Goal: Task Accomplishment & Management: Manage account settings

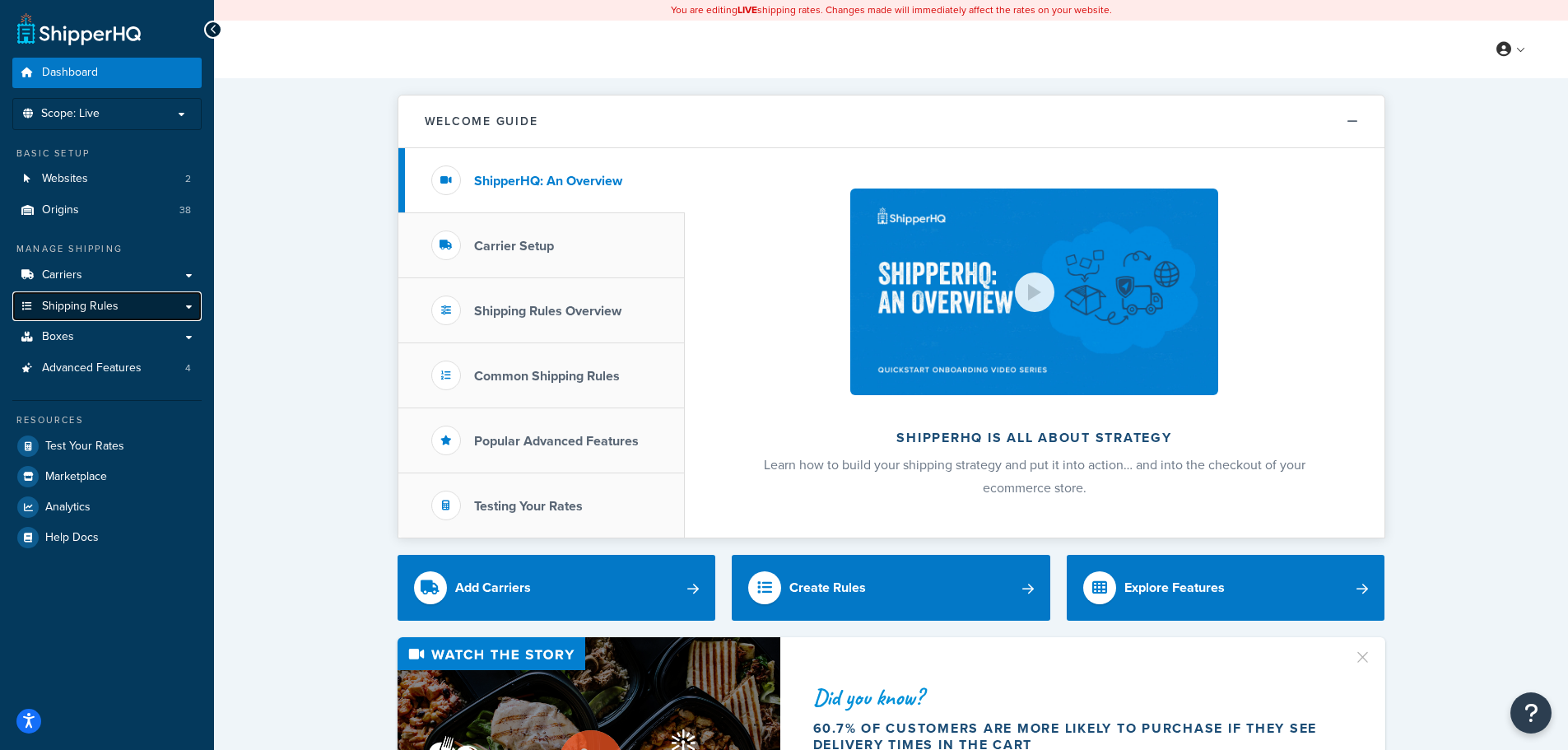
click at [94, 312] on span "Shipping Rules" at bounding box center [80, 307] width 76 height 14
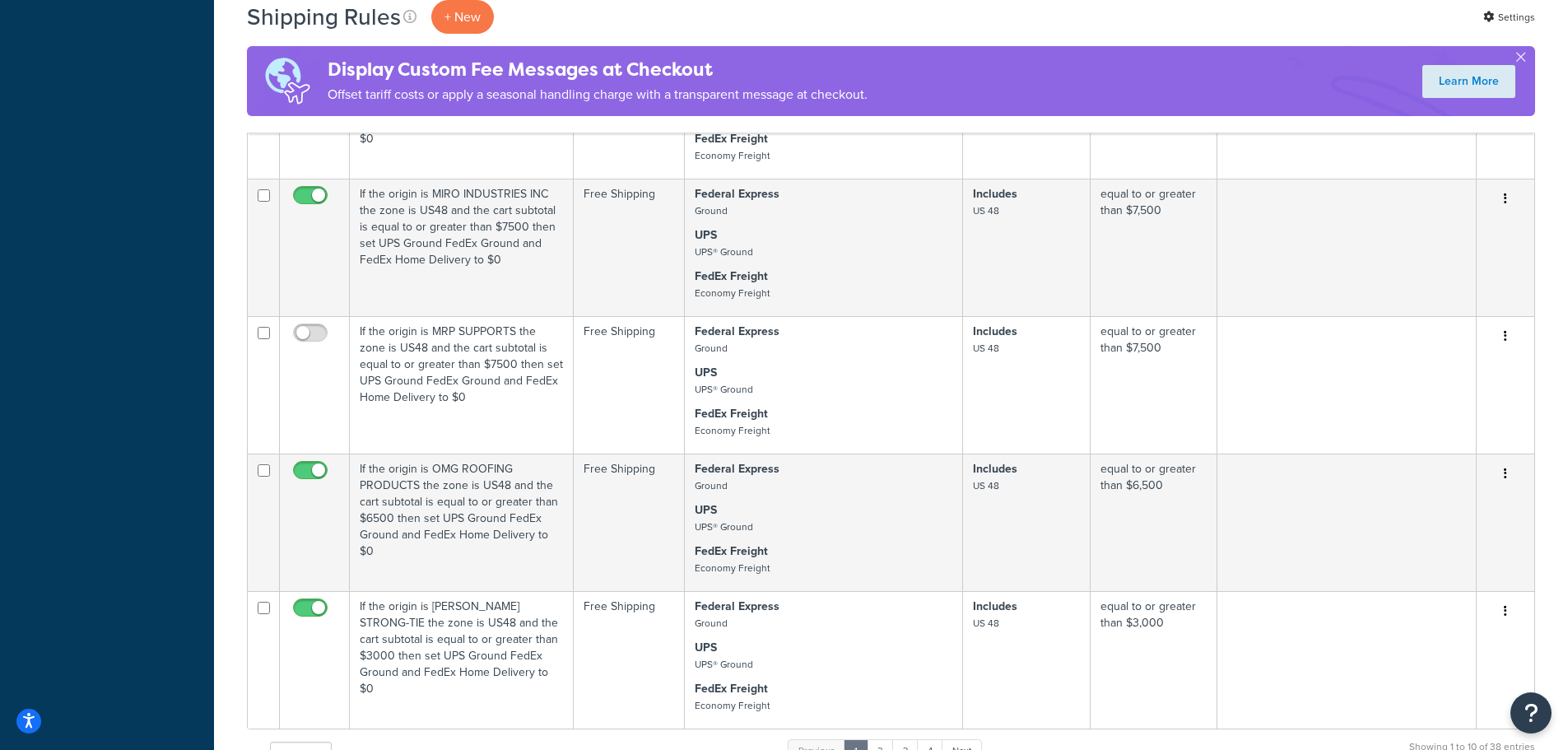
scroll to position [1399, 0]
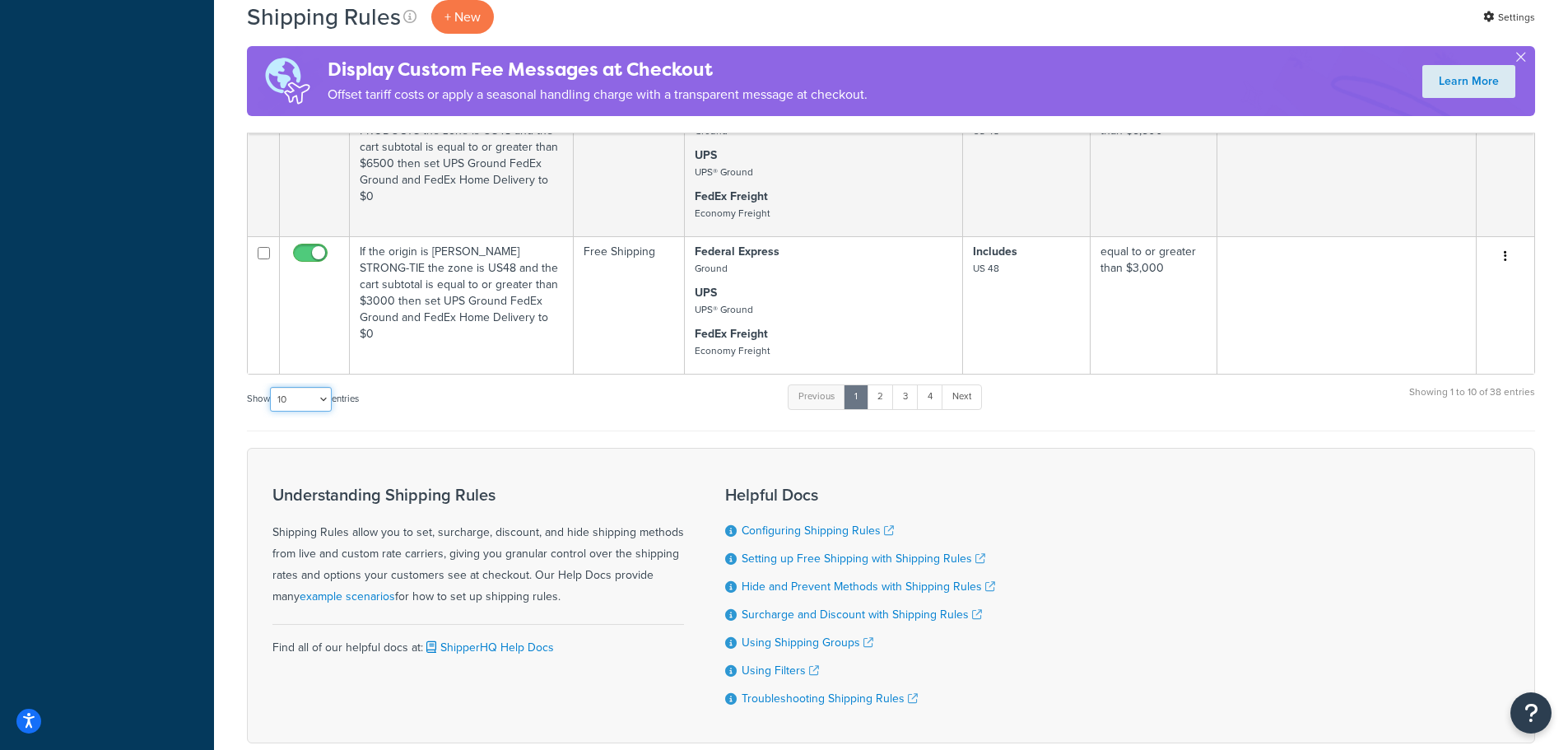
click at [320, 404] on select "10 15 25 50 100 1000" at bounding box center [301, 399] width 62 height 25
select select "25"
click at [272, 388] on select "10 15 25 50 100 1000" at bounding box center [301, 399] width 62 height 25
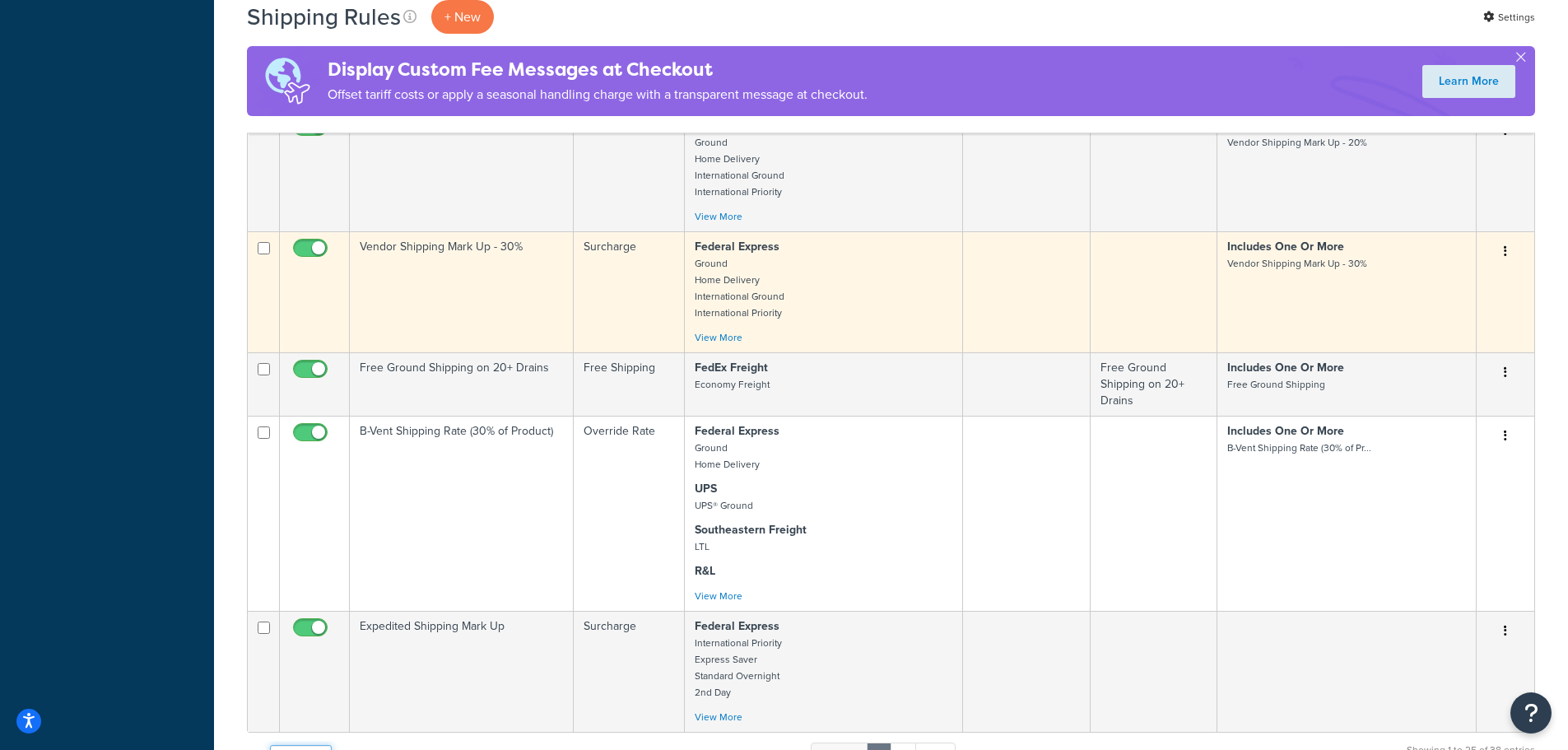
scroll to position [3419, 0]
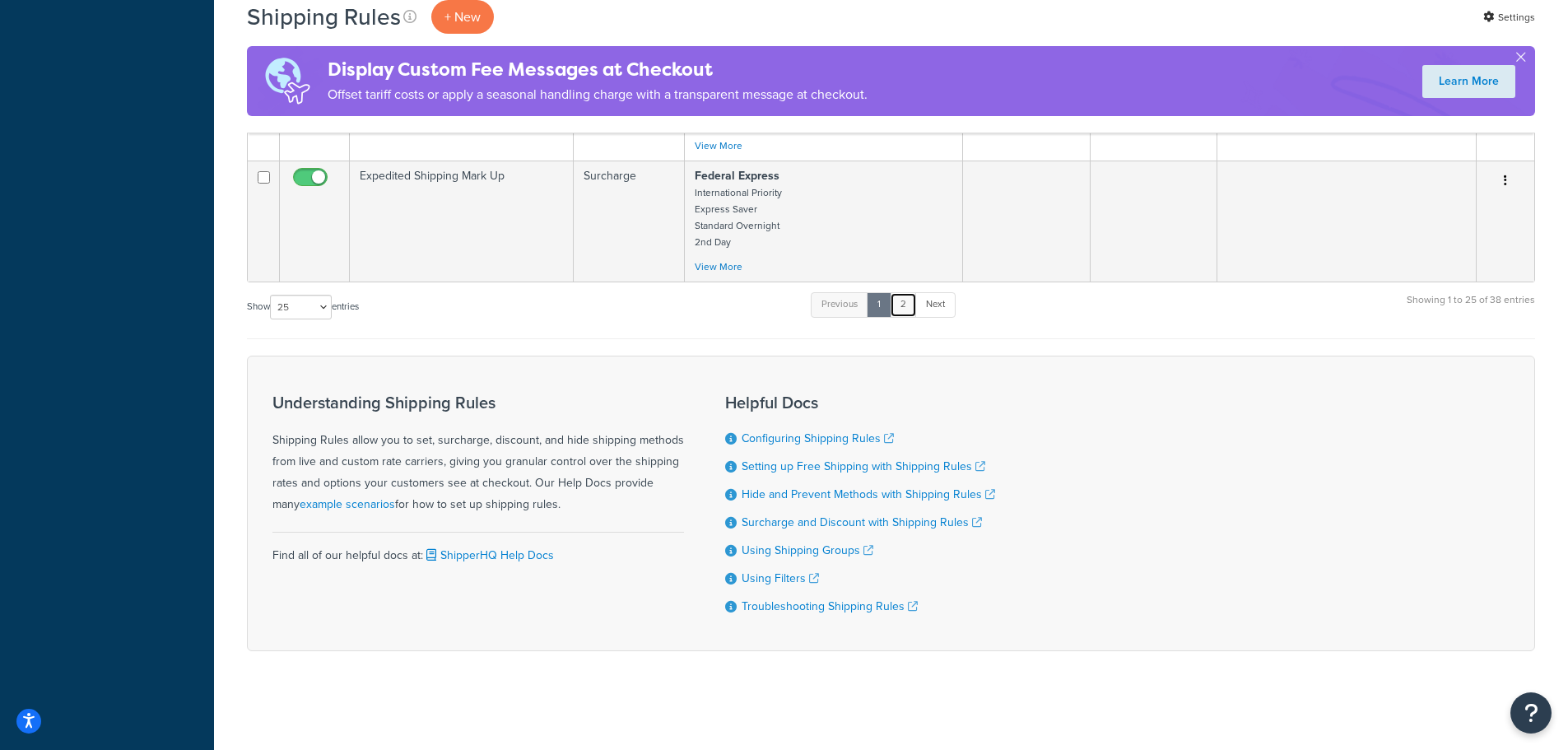
click at [916, 296] on link "2" at bounding box center [902, 304] width 28 height 25
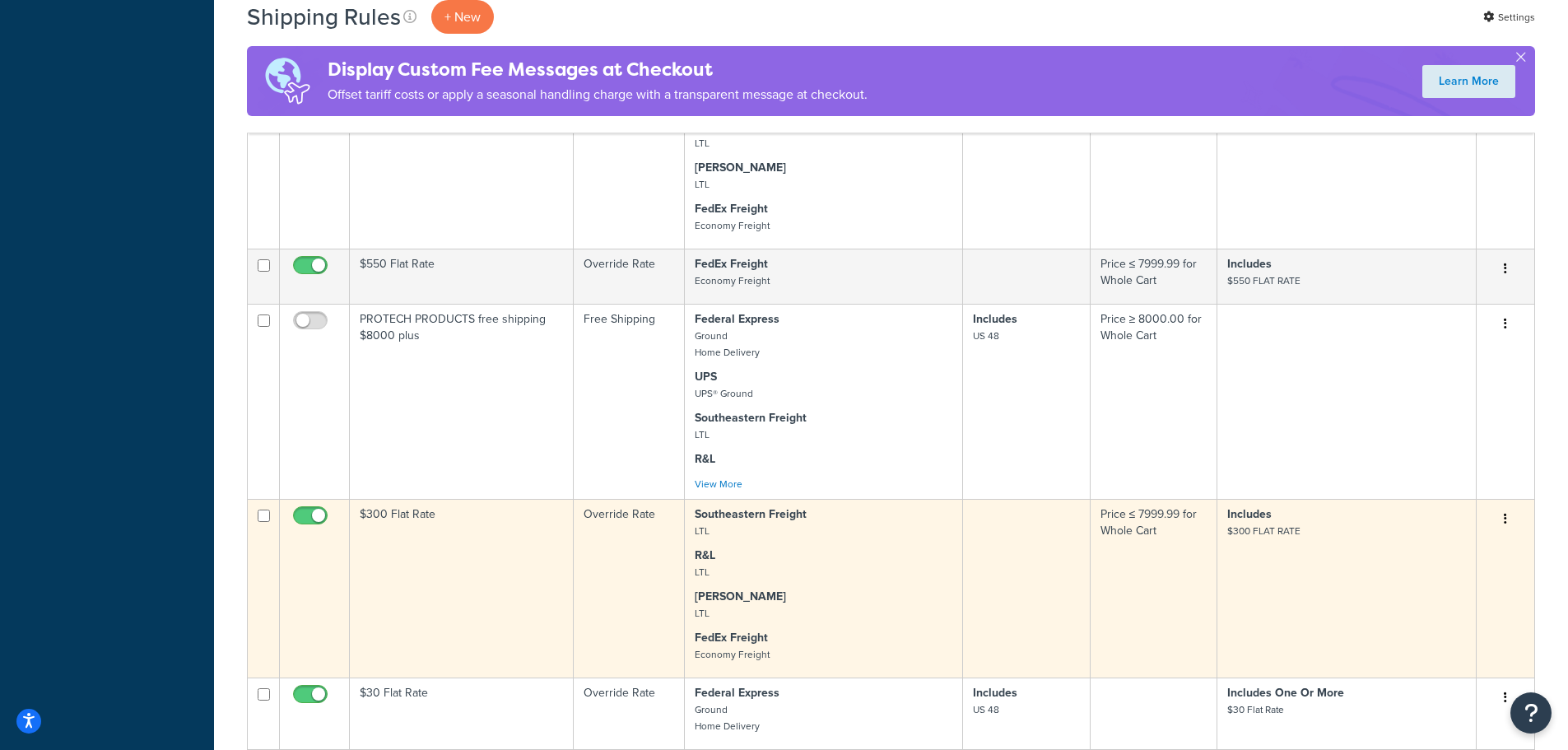
scroll to position [1481, 0]
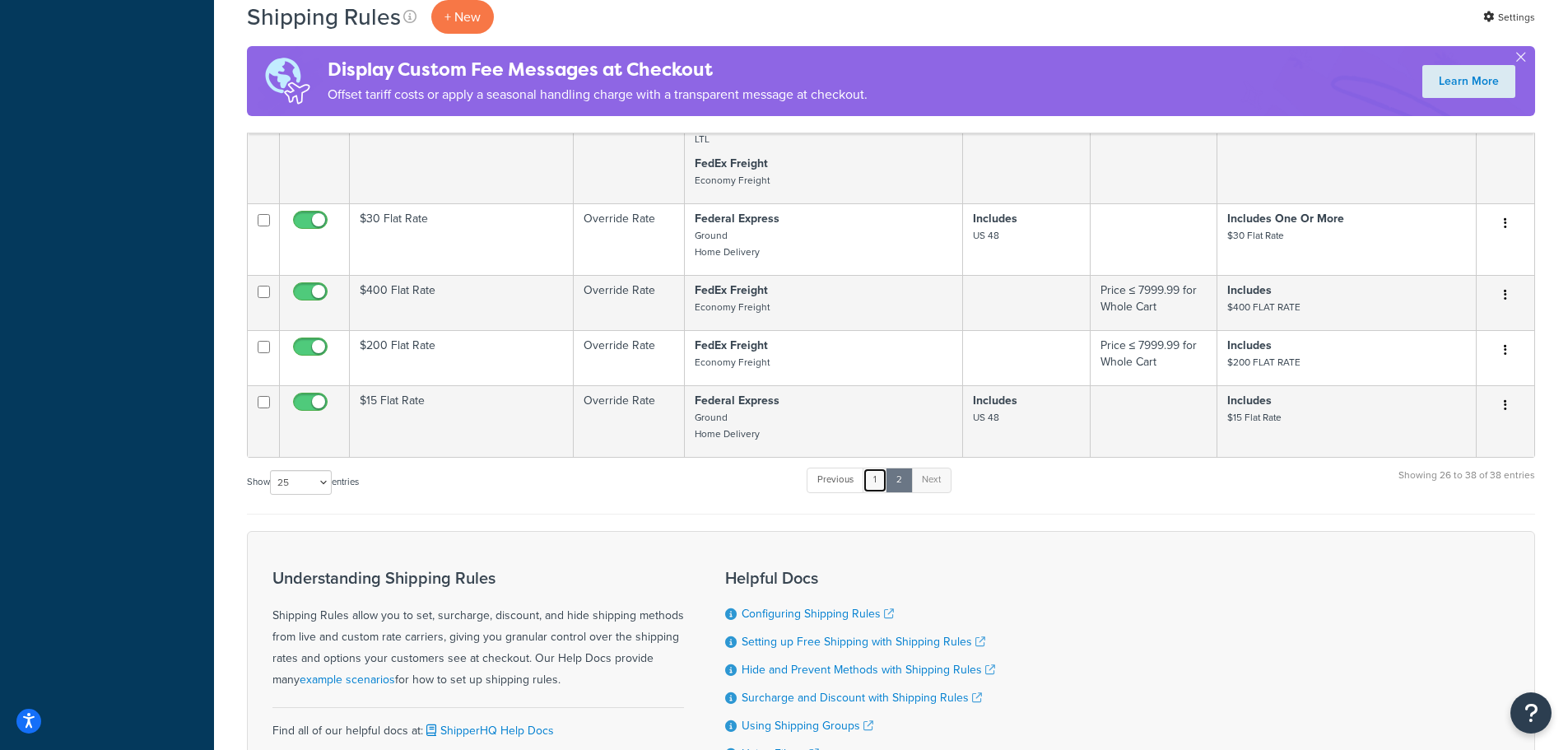
click at [883, 481] on link "1" at bounding box center [875, 480] width 25 height 25
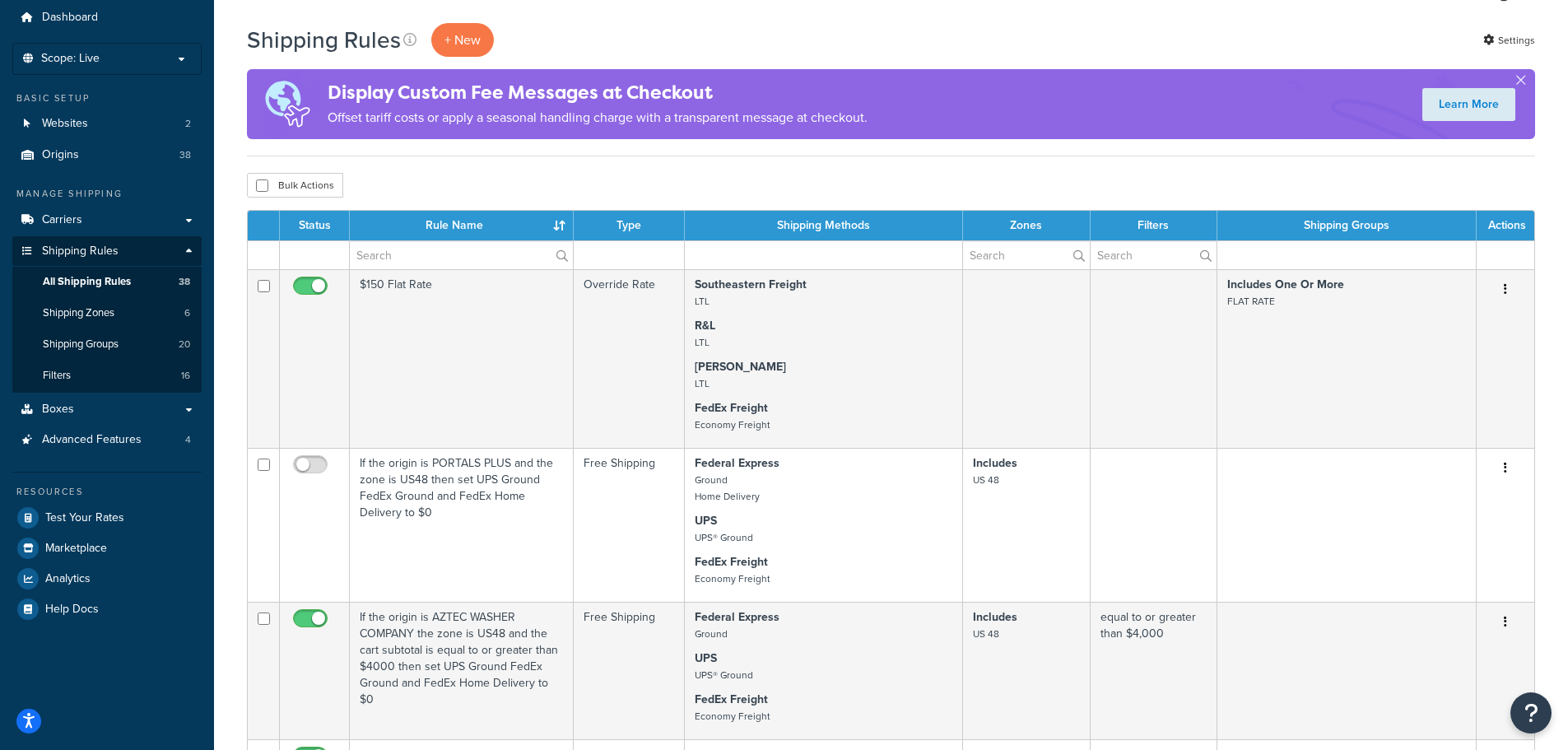
scroll to position [0, 0]
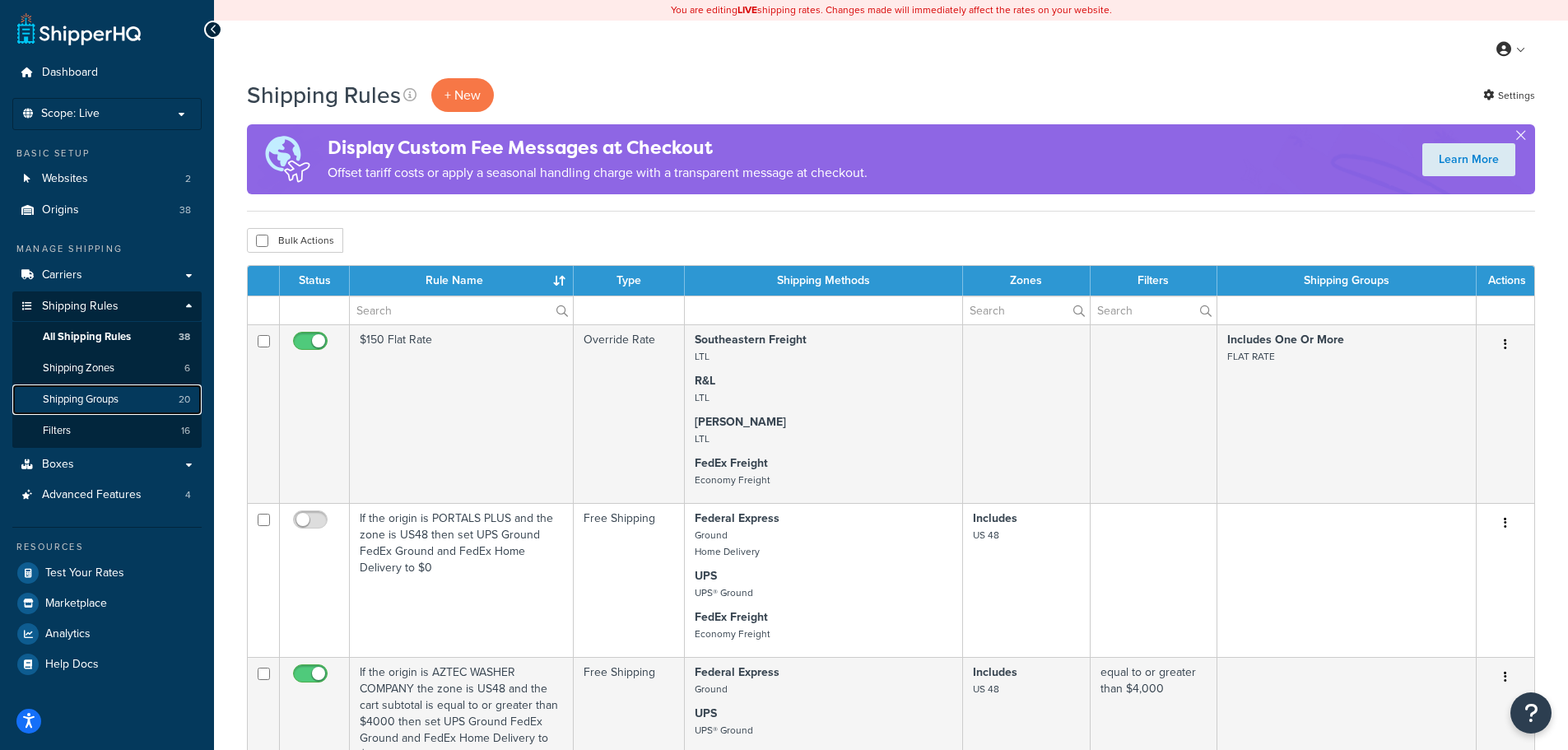
click at [114, 391] on link "Shipping Groups 20" at bounding box center [106, 399] width 189 height 30
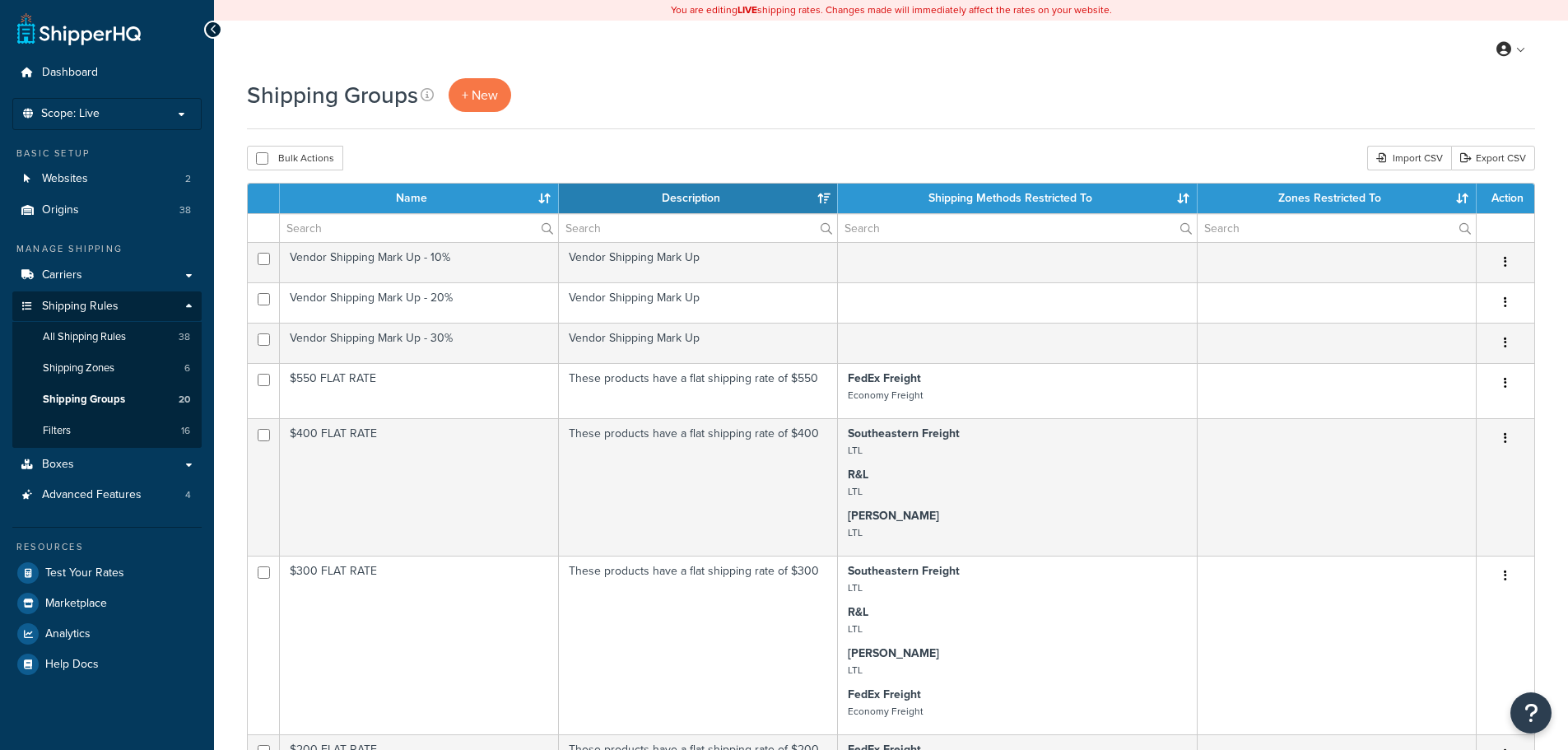
select select "15"
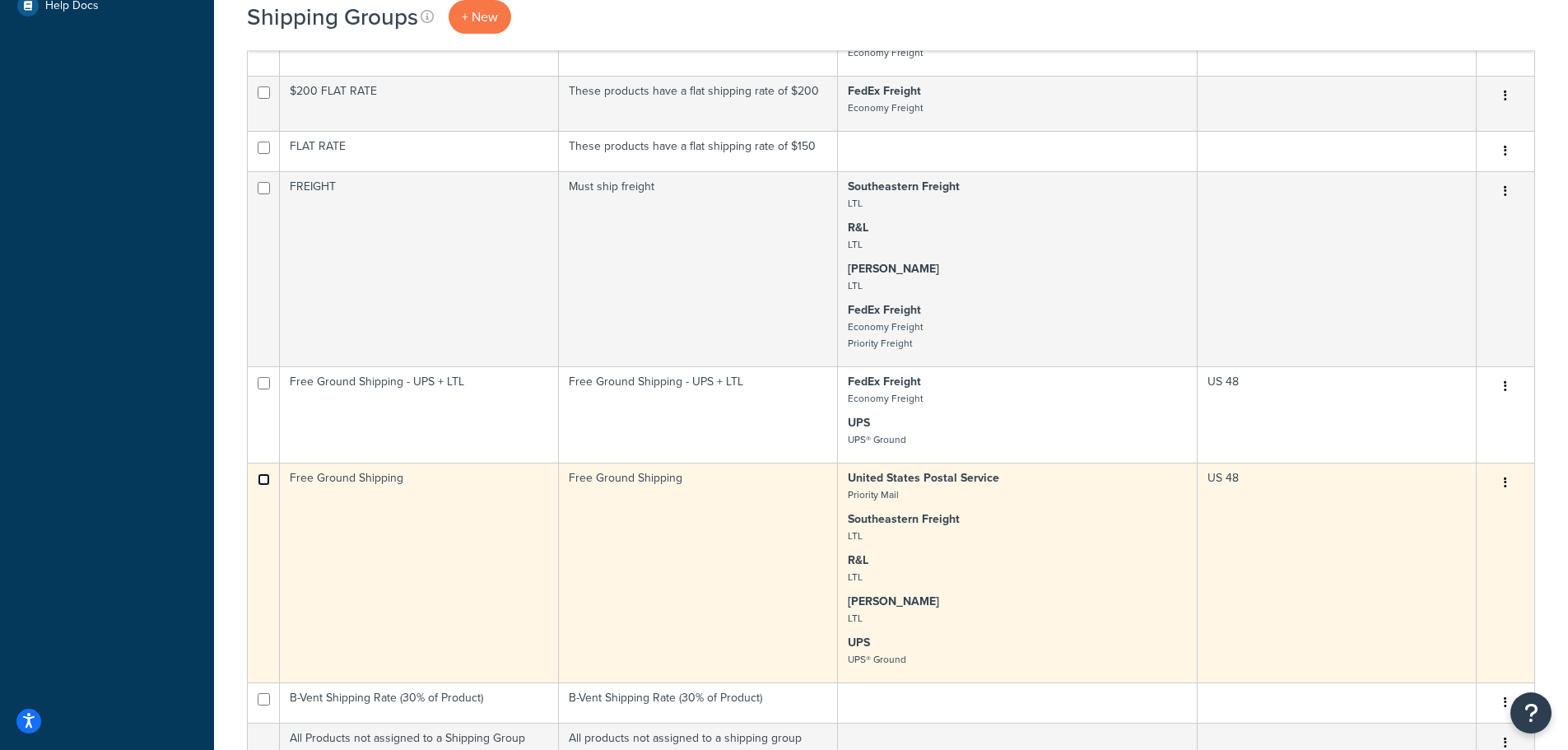
click at [263, 480] on input "checkbox" at bounding box center [264, 479] width 12 height 12
click at [254, 481] on td at bounding box center [264, 572] width 32 height 220
checkbox input "false"
click at [384, 481] on td "Free Ground Shipping" at bounding box center [419, 572] width 279 height 220
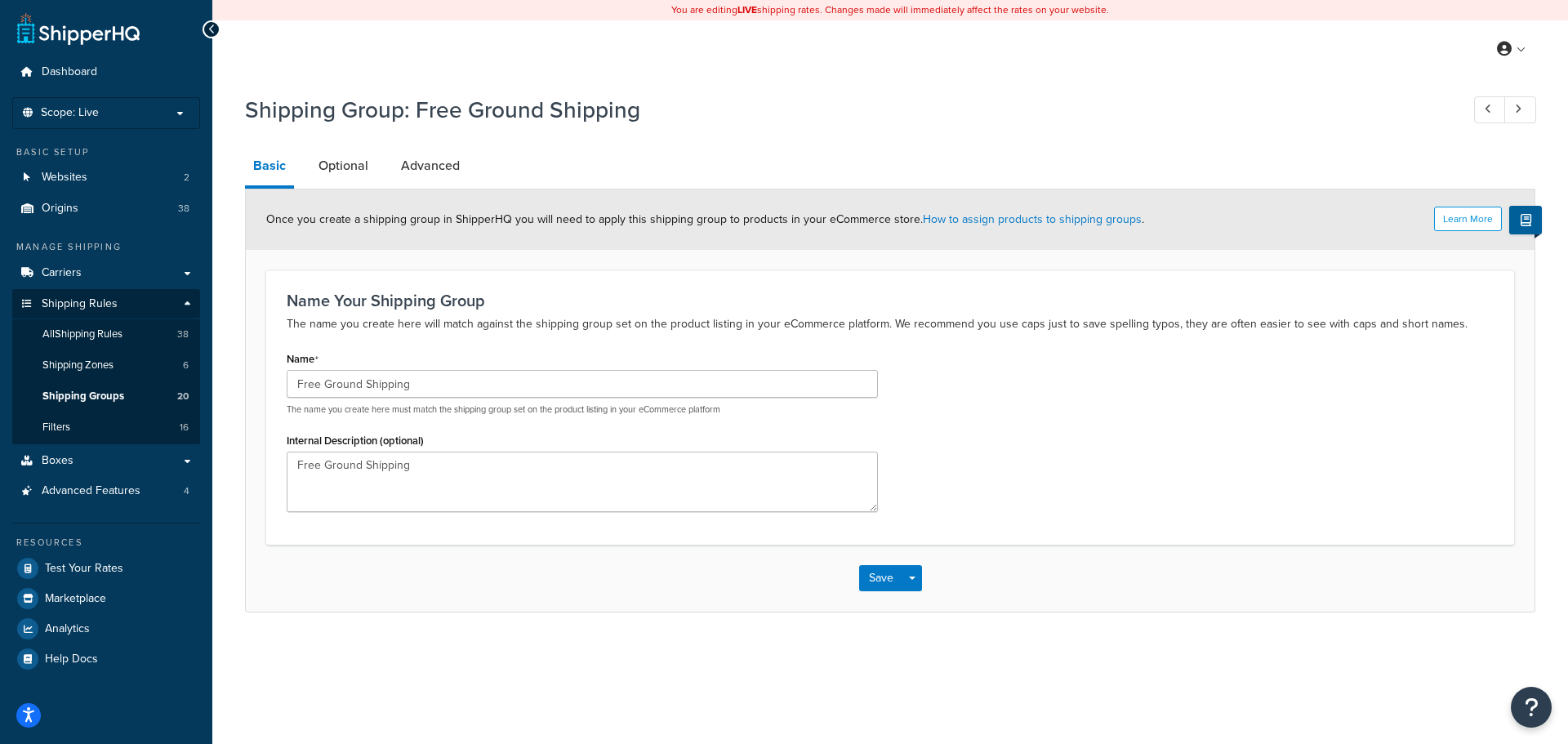
click at [322, 136] on div "Shipping Group: Free Ground Shipping" at bounding box center [890, 111] width 1291 height 52
click at [328, 163] on link "Optional" at bounding box center [343, 166] width 66 height 40
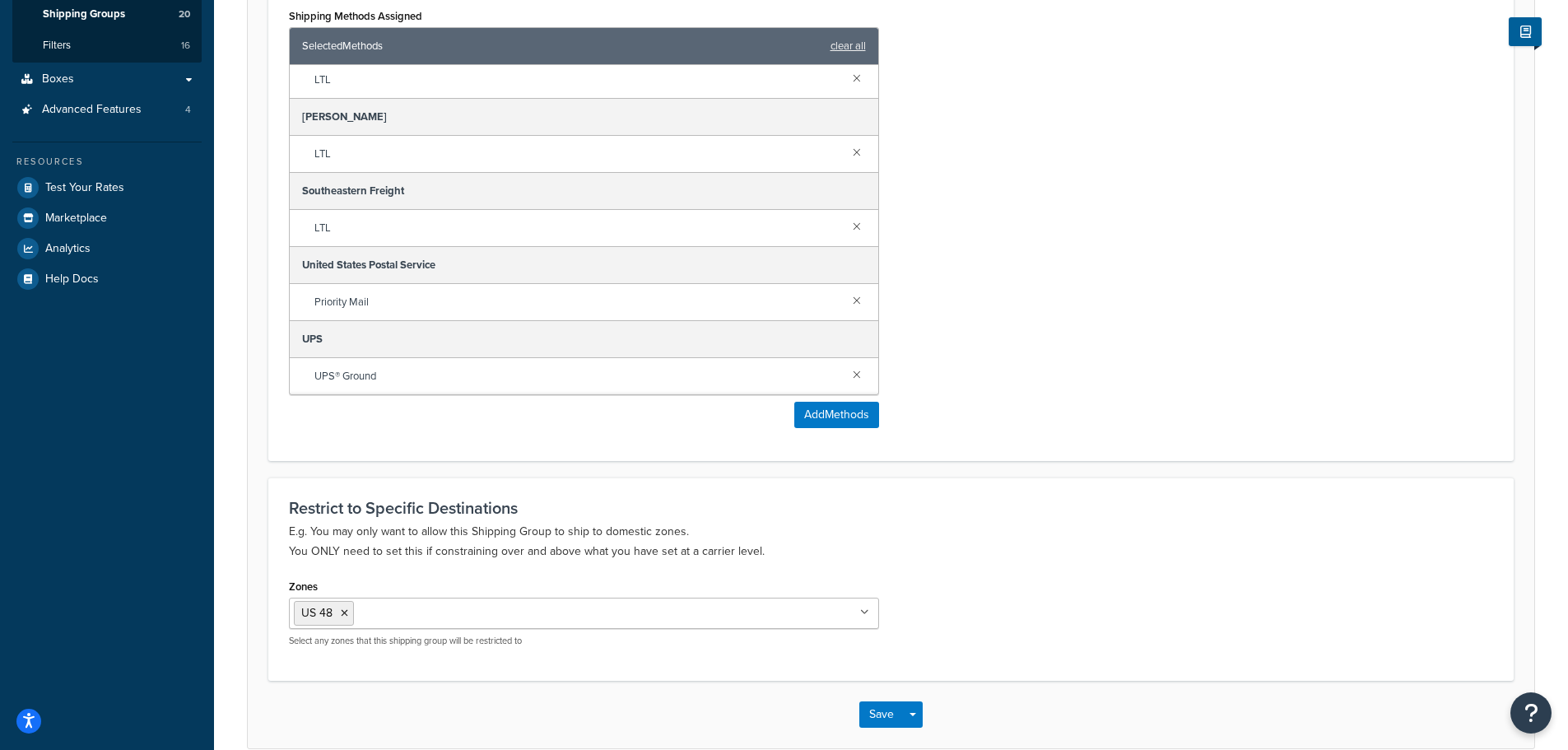
scroll to position [468, 0]
